Goal: Task Accomplishment & Management: Manage account settings

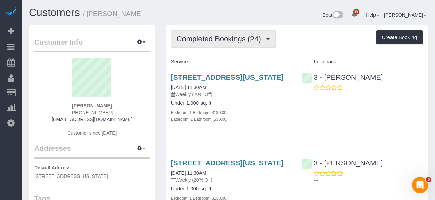
click at [237, 39] on span "Completed Bookings (24)" at bounding box center [221, 39] width 88 height 8
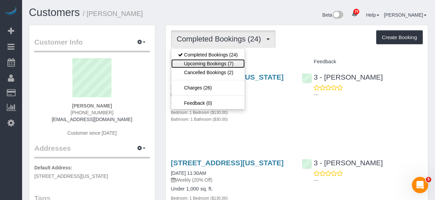
click at [234, 60] on link "Upcoming Bookings (7)" at bounding box center [207, 63] width 73 height 9
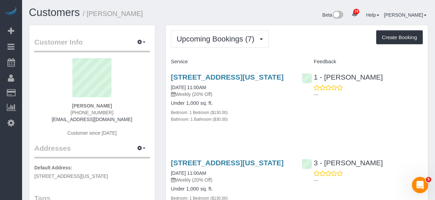
copy strong "Jennifer Vest"
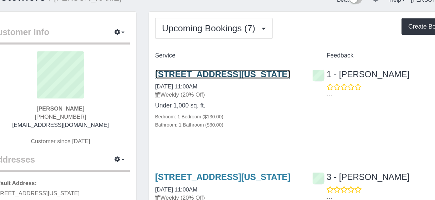
click at [261, 80] on link "215 East 96th Street, Apt 10r, New York, NY 10128" at bounding box center [227, 77] width 113 height 8
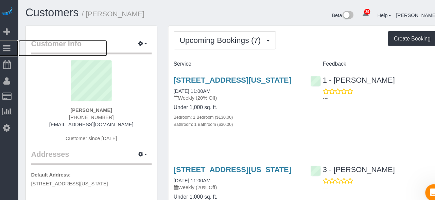
click at [10, 48] on icon at bounding box center [10, 46] width 7 height 8
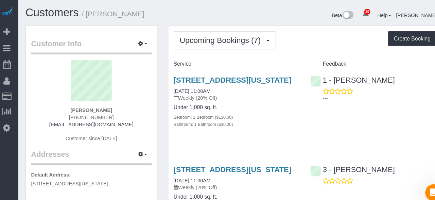
click at [72, 60] on link "Active Bookings" at bounding box center [64, 62] width 85 height 14
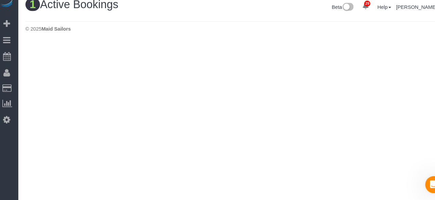
scroll to position [10, 0]
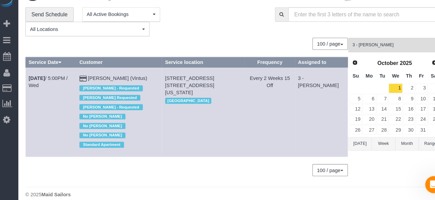
click at [377, 50] on span "3 - [PERSON_NAME]" at bounding box center [381, 51] width 78 height 6
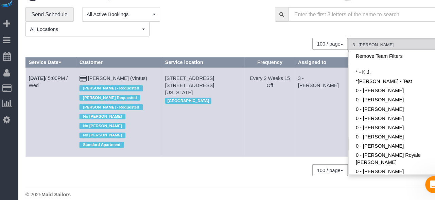
scroll to position [524, 0]
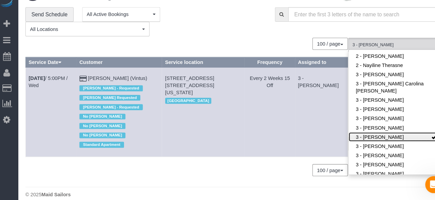
click at [394, 135] on link "3 - [PERSON_NAME]" at bounding box center [383, 139] width 89 height 9
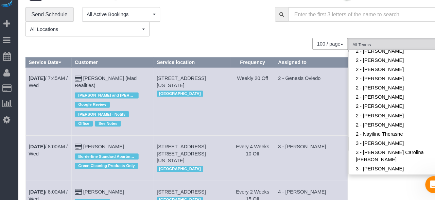
scroll to position [458, 0]
click at [386, 114] on link "2 - [PERSON_NAME]" at bounding box center [383, 118] width 89 height 9
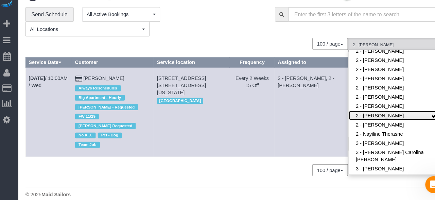
scroll to position [5, 0]
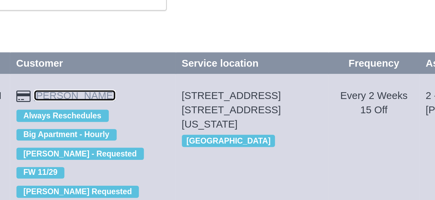
click at [113, 87] on link "Allyson Smith" at bounding box center [104, 87] width 39 height 5
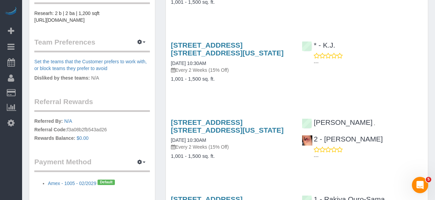
scroll to position [339, 0]
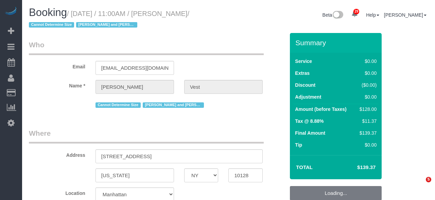
select select "NY"
select select "number:57"
select select "number:74"
select select "number:15"
select select "number:6"
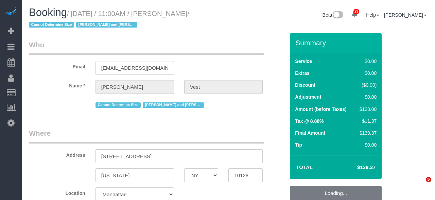
select select "object:723"
select select "string:[GEOGRAPHIC_DATA]"
select select "string:stripe-pm_1R74TQ4VGloSiKo7zsvzPauP"
select select "1"
select select "spot4"
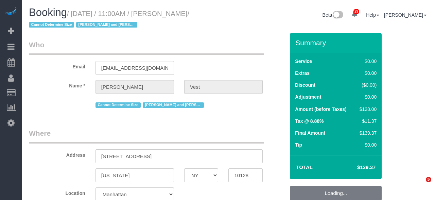
select select "1"
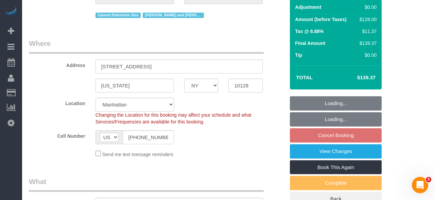
scroll to position [90, 0]
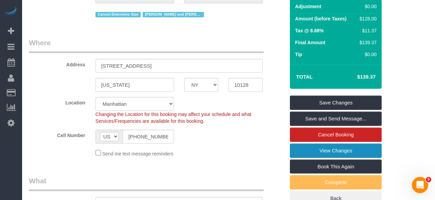
click at [361, 148] on link "View Changes" at bounding box center [336, 150] width 92 height 14
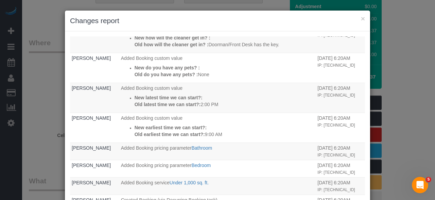
scroll to position [123, 0]
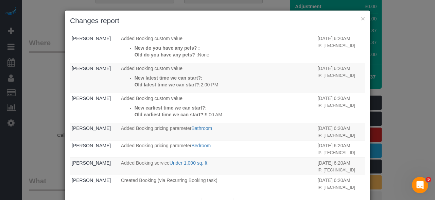
click at [411, 73] on div "× Changes report Who What When [PERSON_NAME] Assigned team: 1 - [PERSON_NAME] […" at bounding box center [217, 100] width 435 height 200
click at [365, 18] on button "×" at bounding box center [363, 18] width 4 height 7
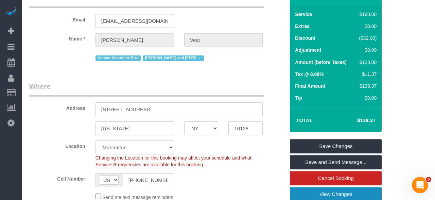
scroll to position [0, 0]
